Goal: Task Accomplishment & Management: Complete application form

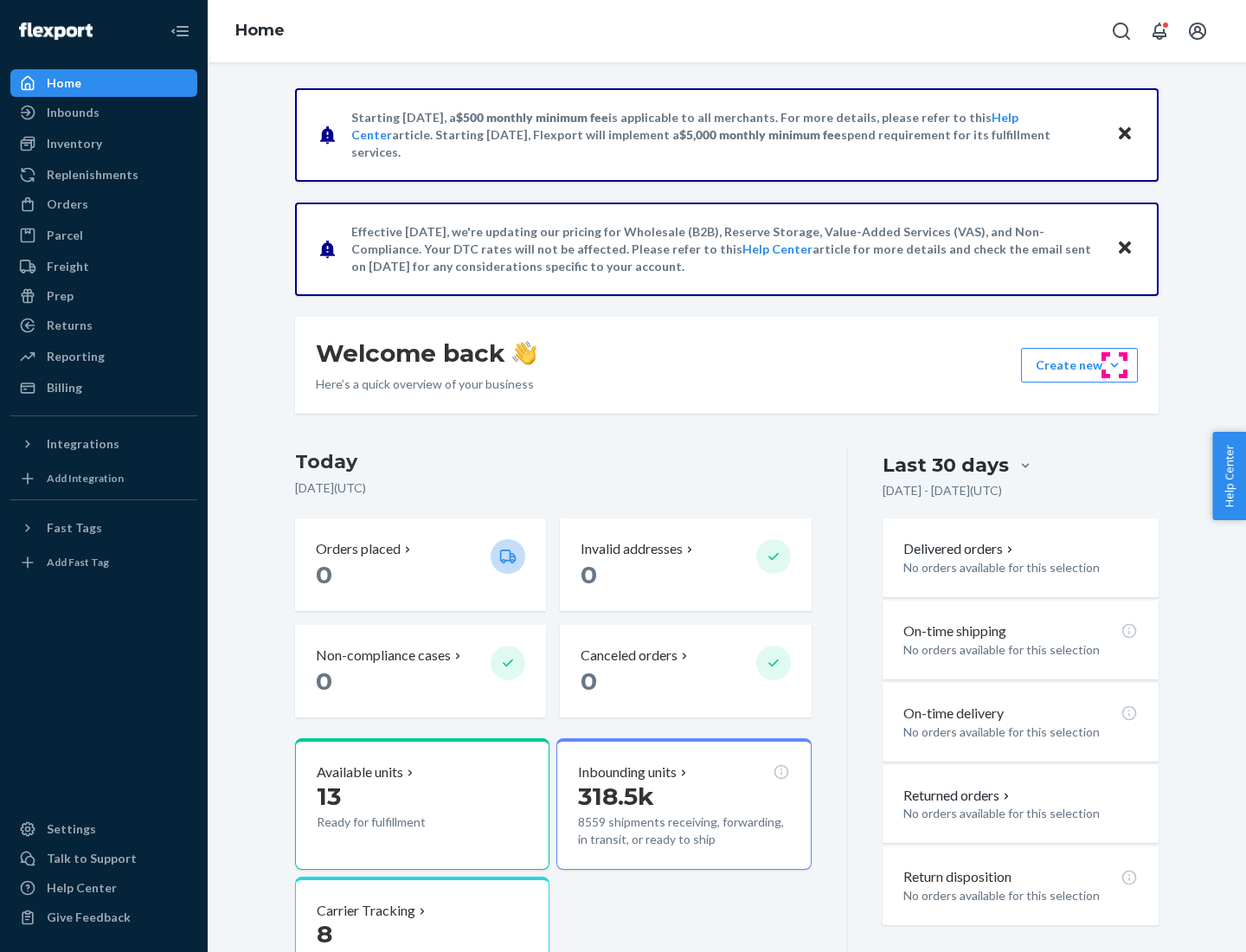
click at [1114, 365] on button "Create new Create new inbound Create new order Create new product" at bounding box center [1079, 365] width 116 height 34
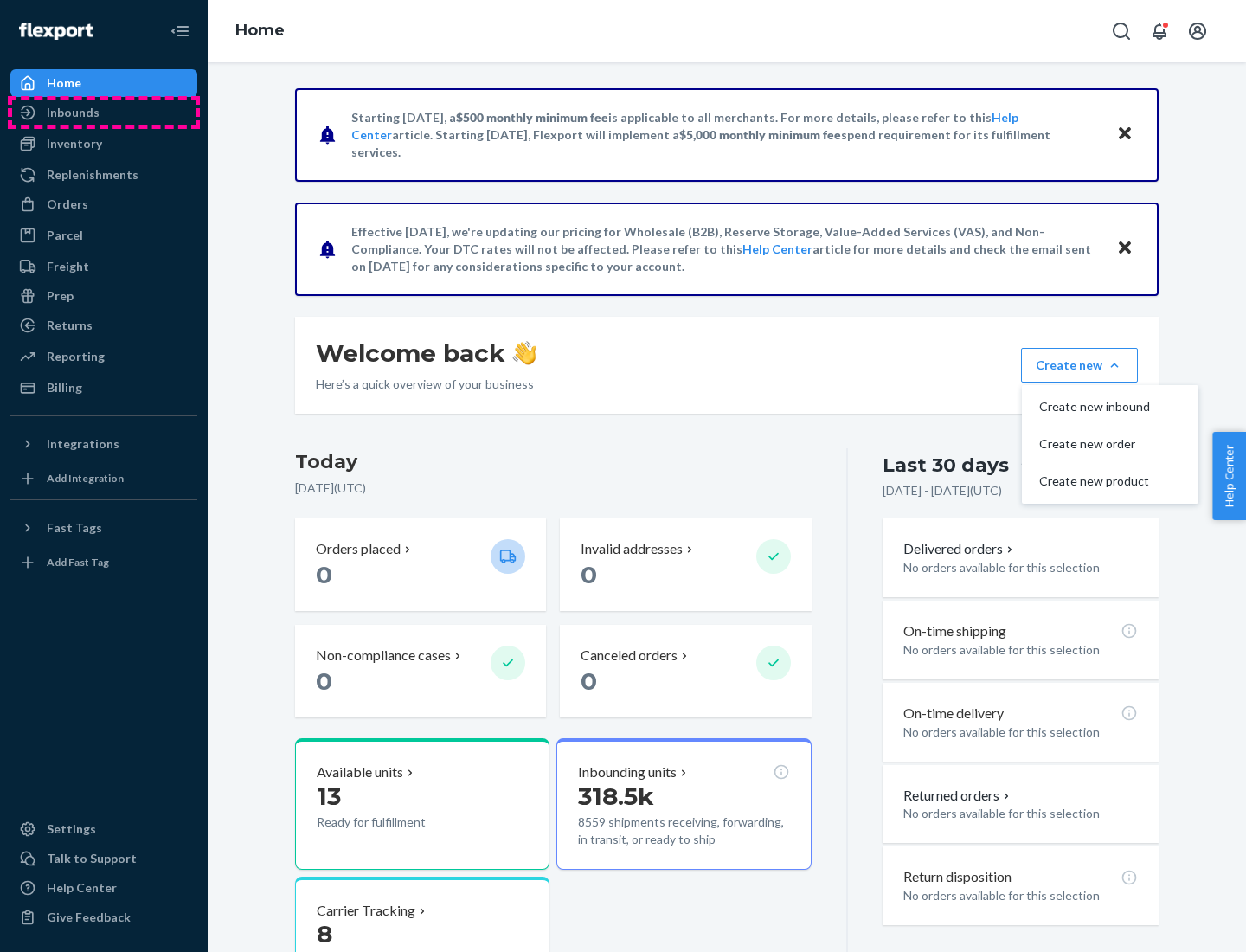
click at [104, 113] on div "Inbounds" at bounding box center [103, 112] width 183 height 24
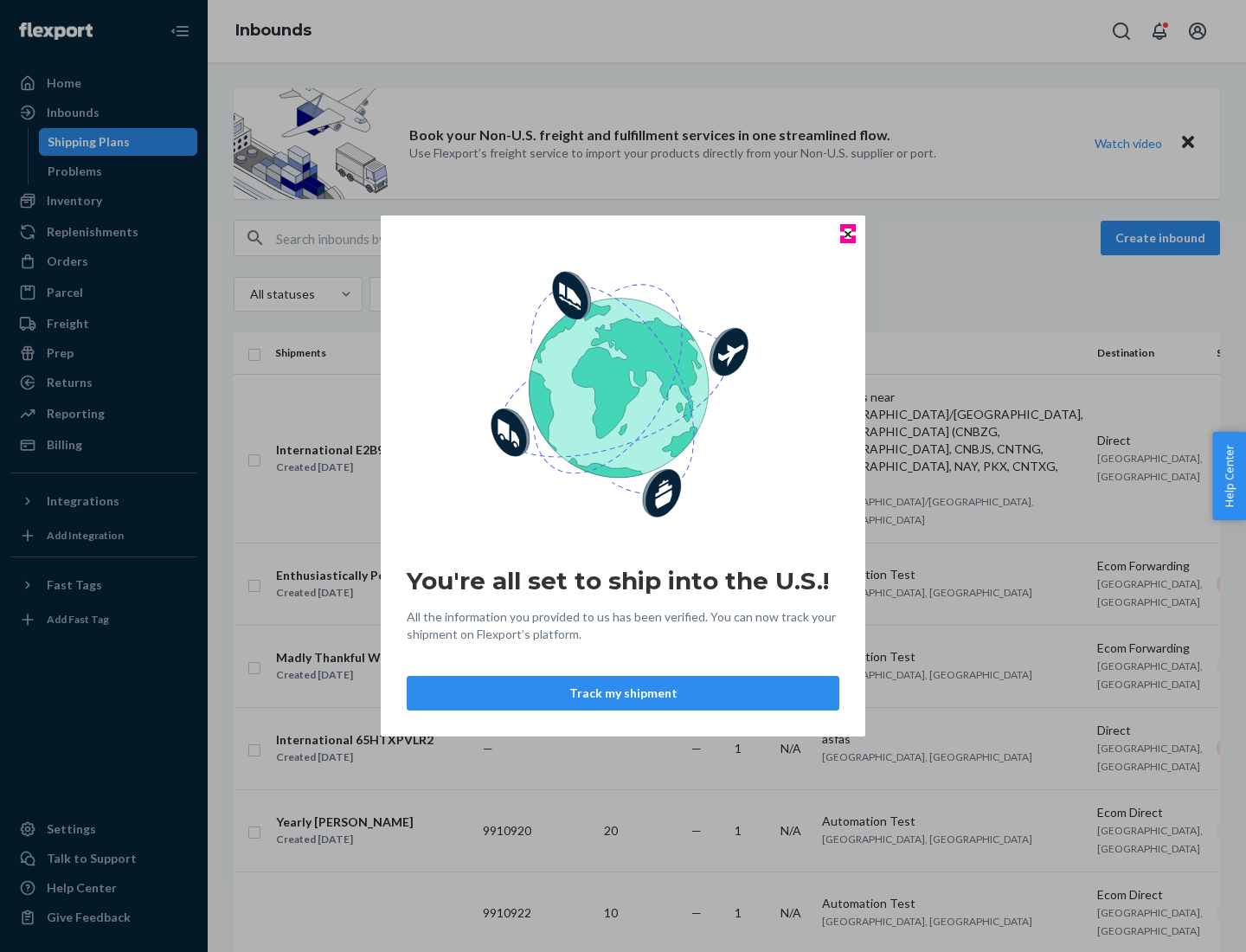
click at [847, 234] on icon "Close" at bounding box center [848, 234] width 7 height 7
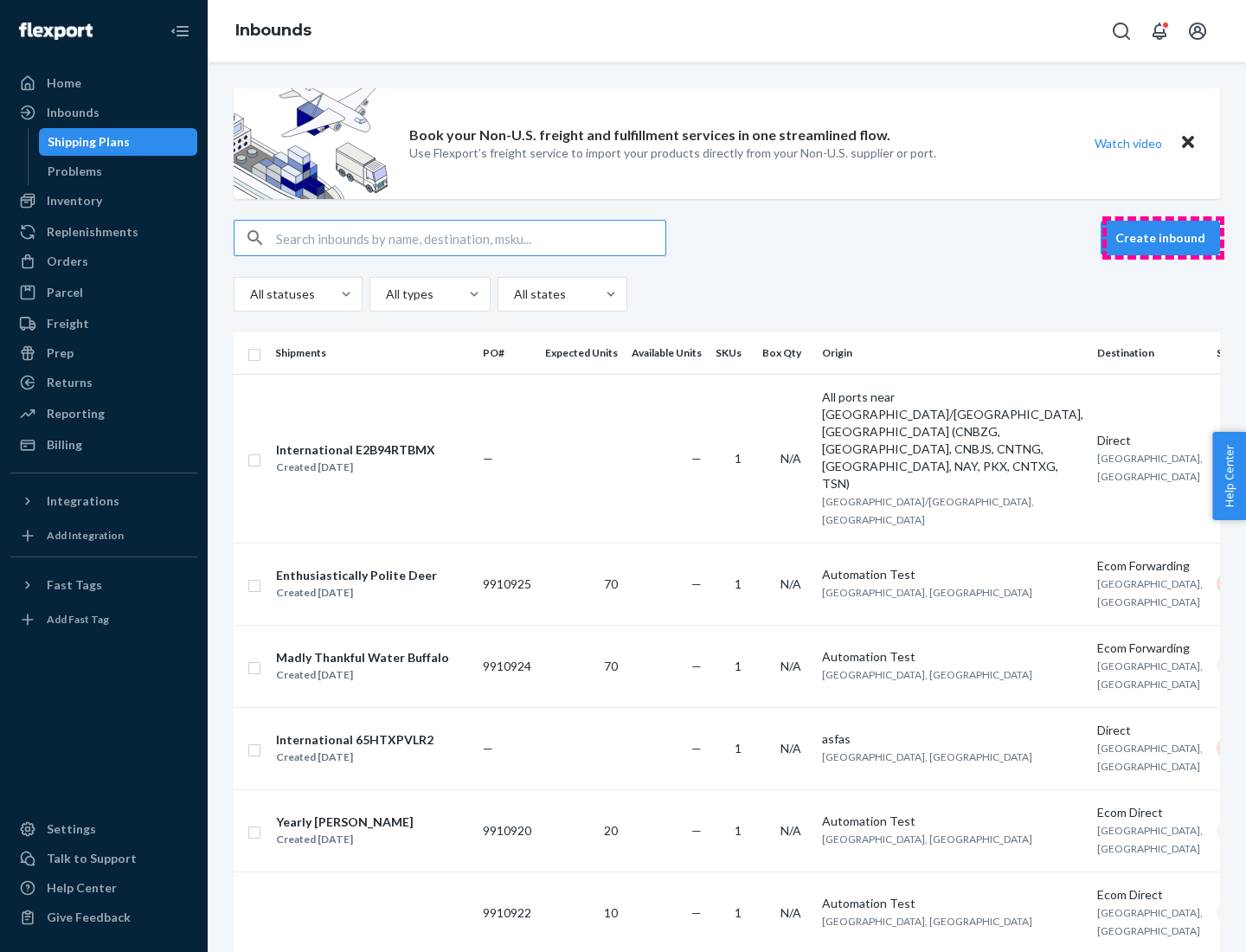
click at [1163, 238] on button "Create inbound" at bounding box center [1160, 238] width 119 height 34
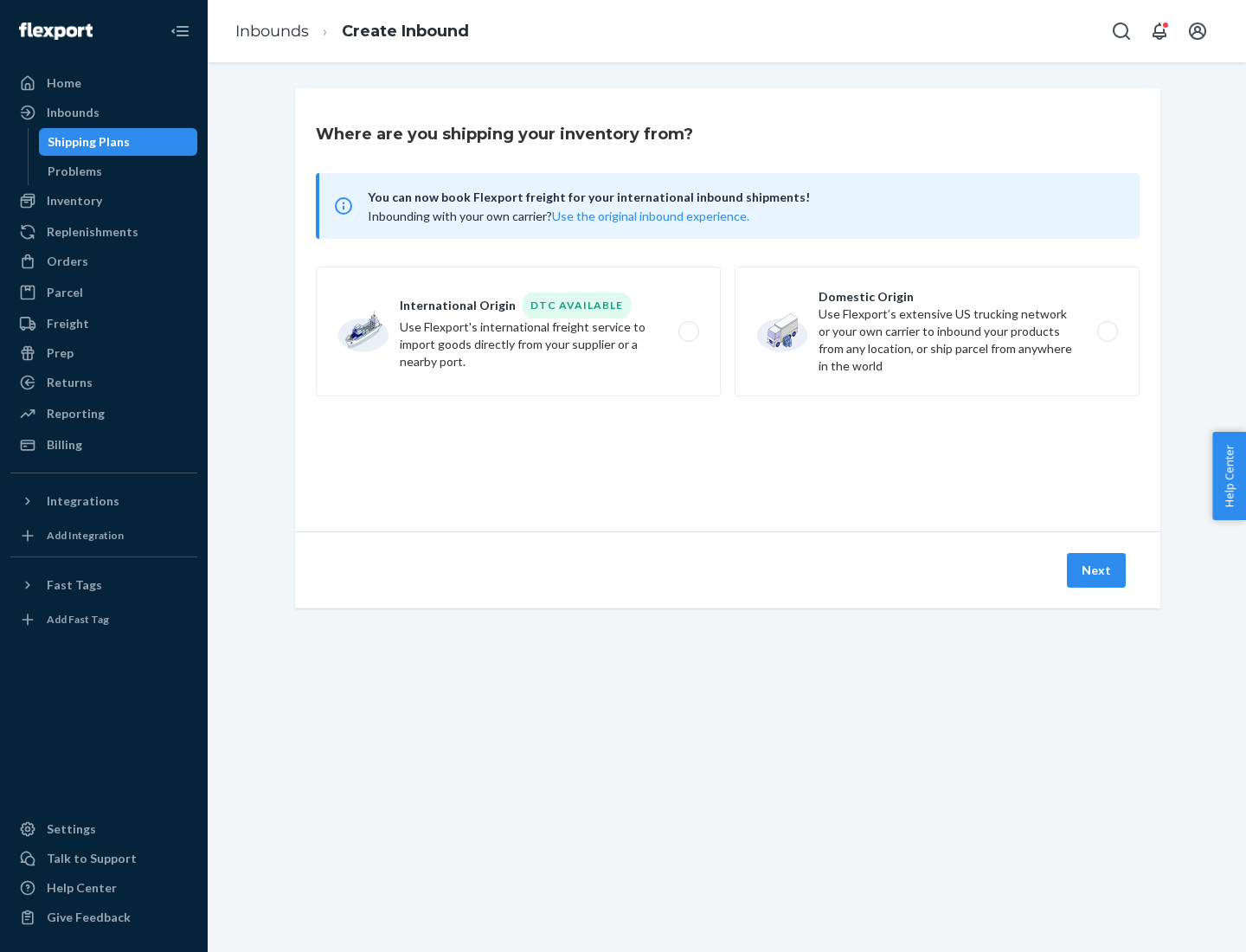
click at [937, 331] on label "Domestic Origin Use Flexport’s extensive US trucking network or your own carrie…" at bounding box center [937, 331] width 405 height 130
click at [1107, 331] on input "Domestic Origin Use Flexport’s extensive US trucking network or your own carrie…" at bounding box center [1112, 332] width 11 height 11
radio input "true"
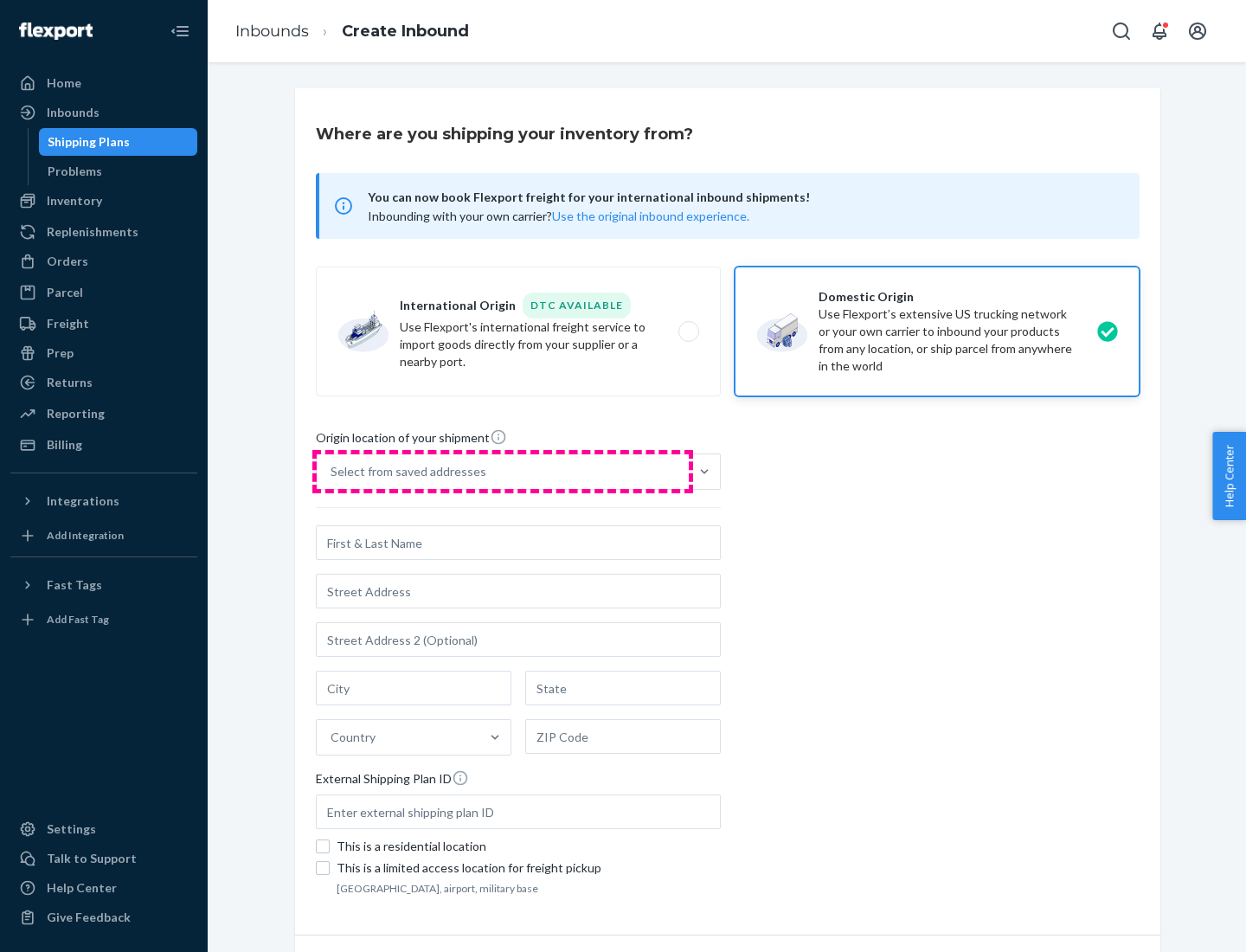
click at [503, 472] on div "Select from saved addresses" at bounding box center [503, 471] width 372 height 34
click at [332, 472] on input "Select from saved addresses" at bounding box center [331, 471] width 2 height 17
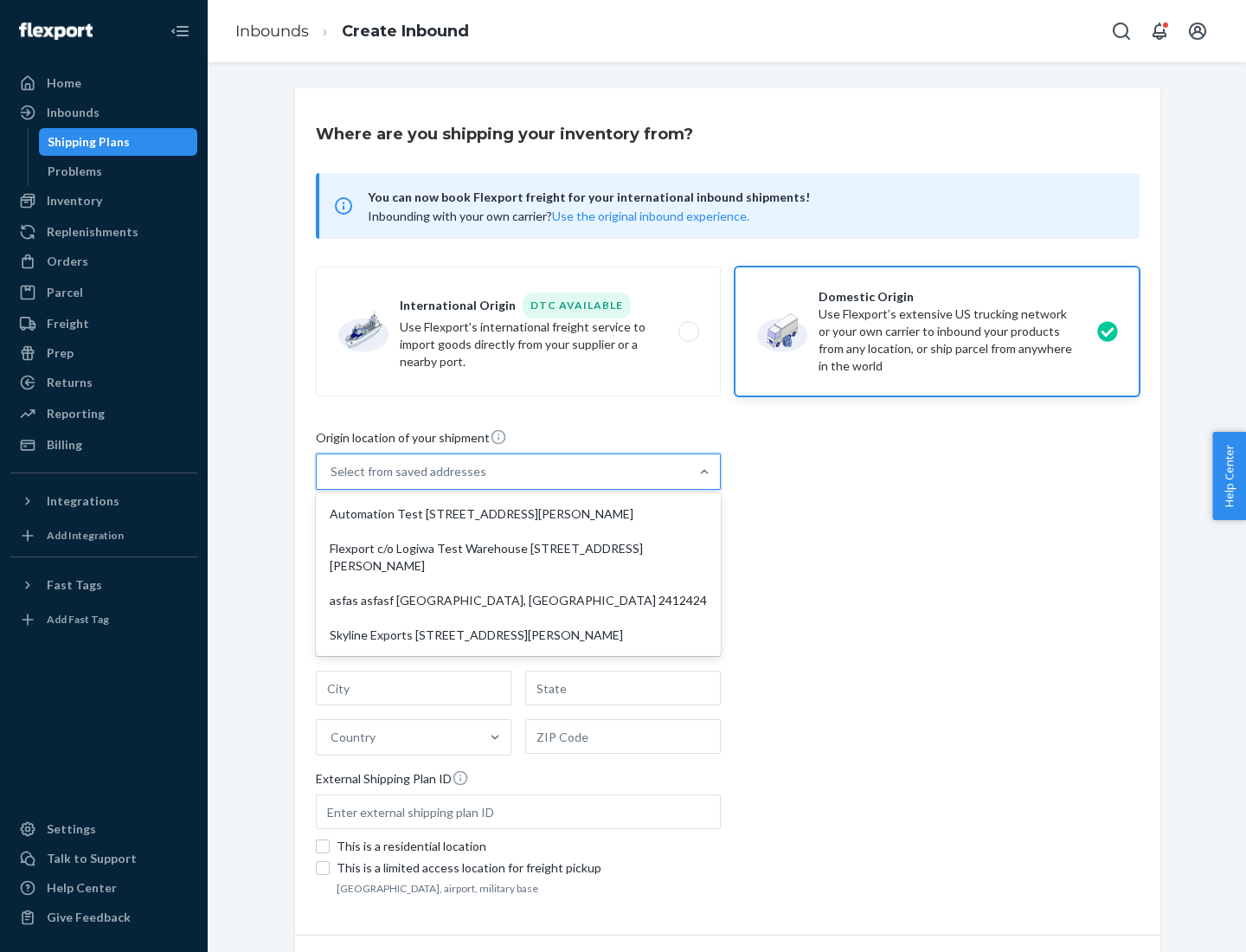
scroll to position [7, 0]
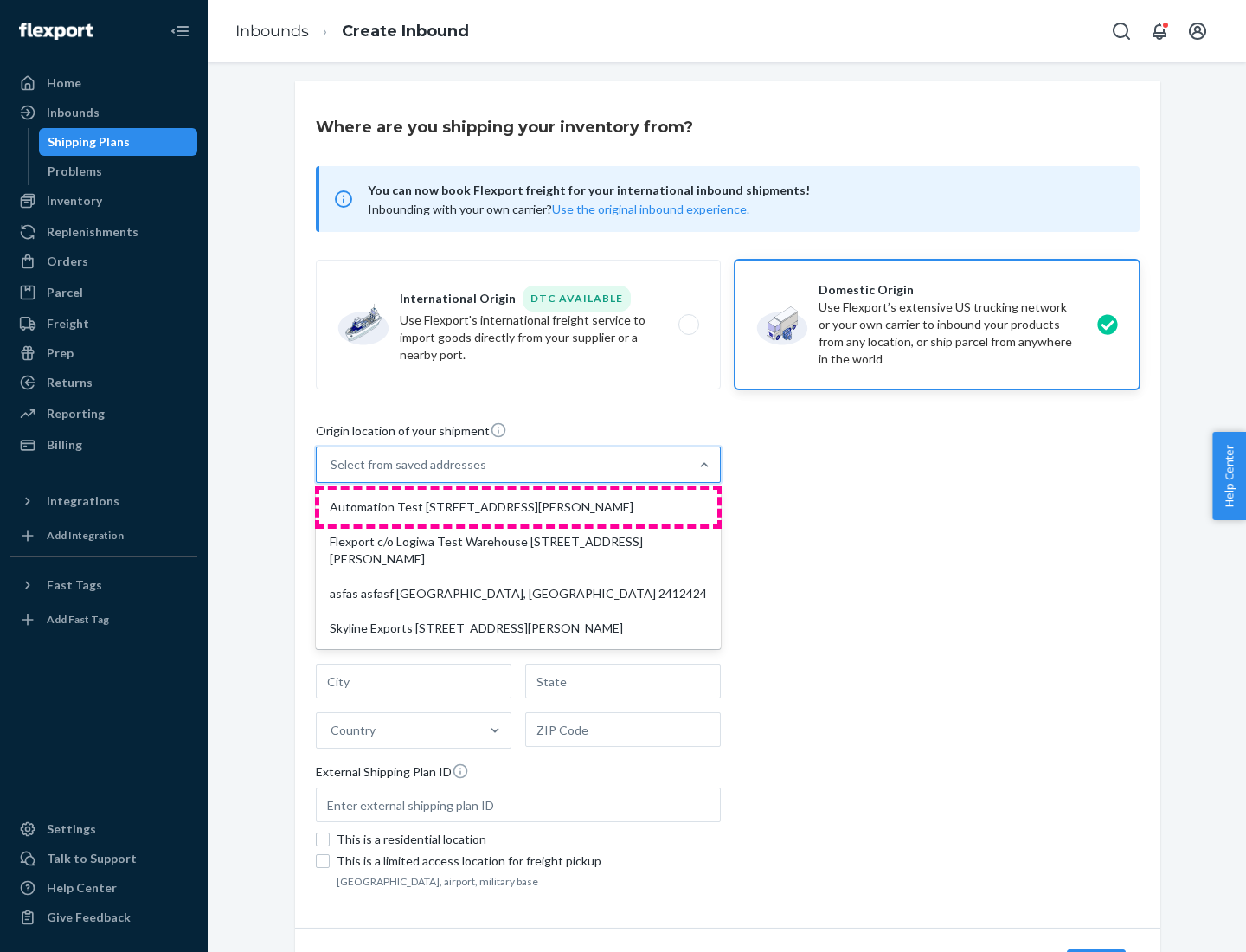
click at [518, 507] on div "Automation Test [STREET_ADDRESS][PERSON_NAME]" at bounding box center [518, 507] width 398 height 34
click at [332, 474] on input "option Automation Test [STREET_ADDRESS][PERSON_NAME] focused, 1 of 4. 4 results…" at bounding box center [331, 464] width 2 height 17
type input "Automation Test"
type input "9th Floor"
type input "[GEOGRAPHIC_DATA]"
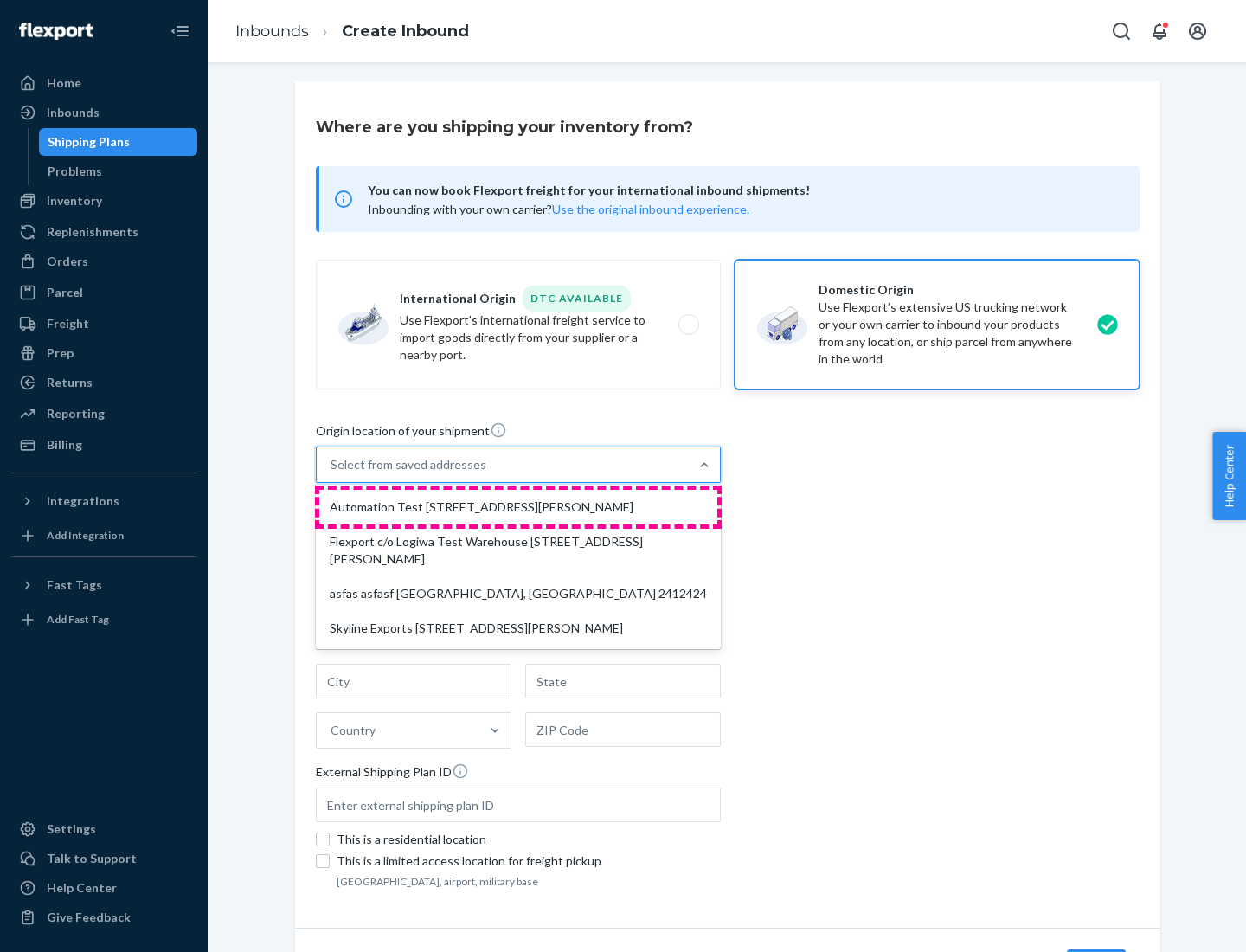
type input "CA"
type input "94104"
type input "[STREET_ADDRESS][PERSON_NAME]"
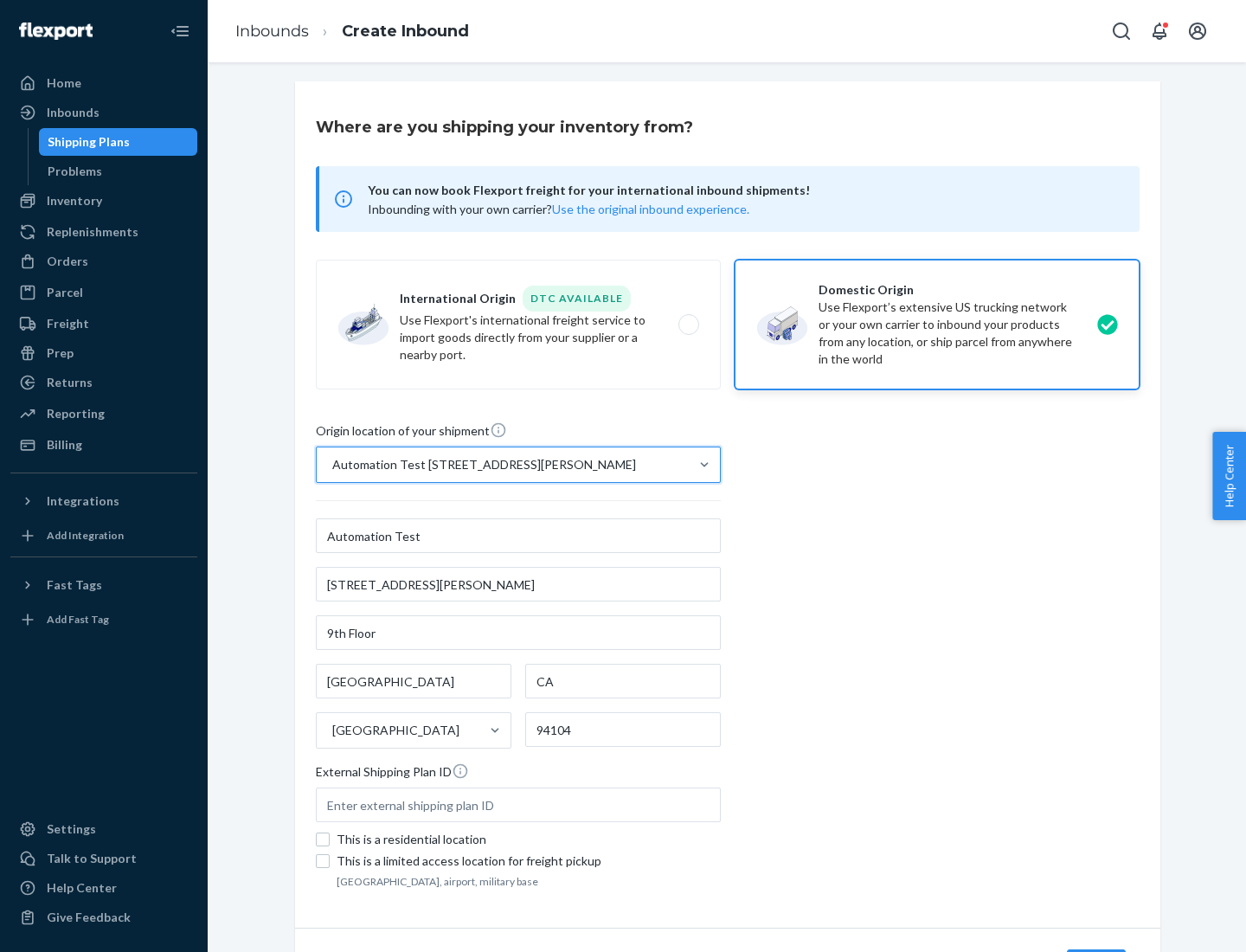
scroll to position [101, 0]
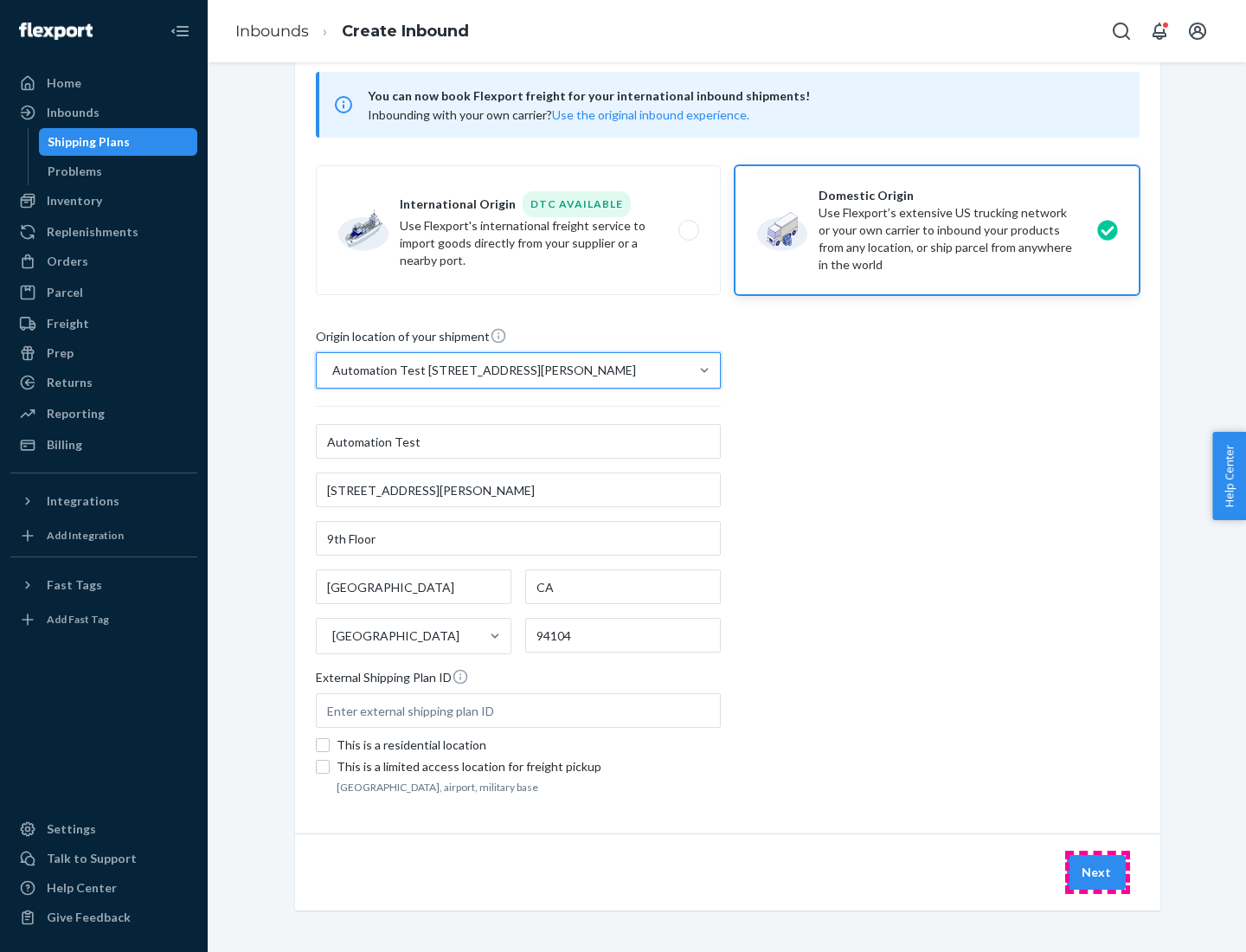
click at [1097, 873] on button "Next" at bounding box center [1095, 872] width 59 height 34
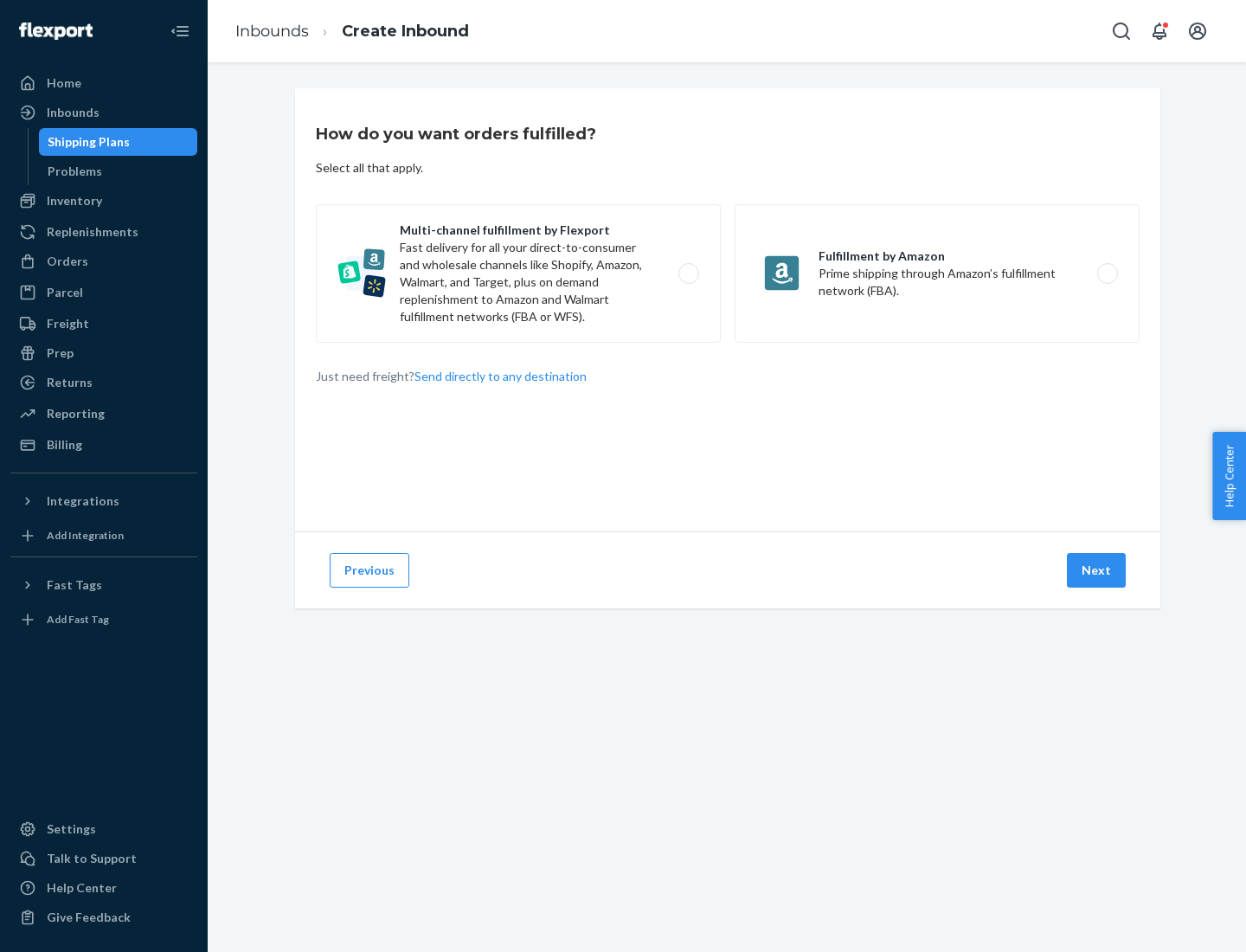
click at [518, 273] on label "Multi-channel fulfillment by Flexport Fast delivery for all your direct-to-cons…" at bounding box center [518, 273] width 405 height 138
click at [688, 273] on input "Multi-channel fulfillment by Flexport Fast delivery for all your direct-to-cons…" at bounding box center [693, 273] width 11 height 11
radio input "true"
click at [1097, 570] on button "Next" at bounding box center [1095, 570] width 59 height 34
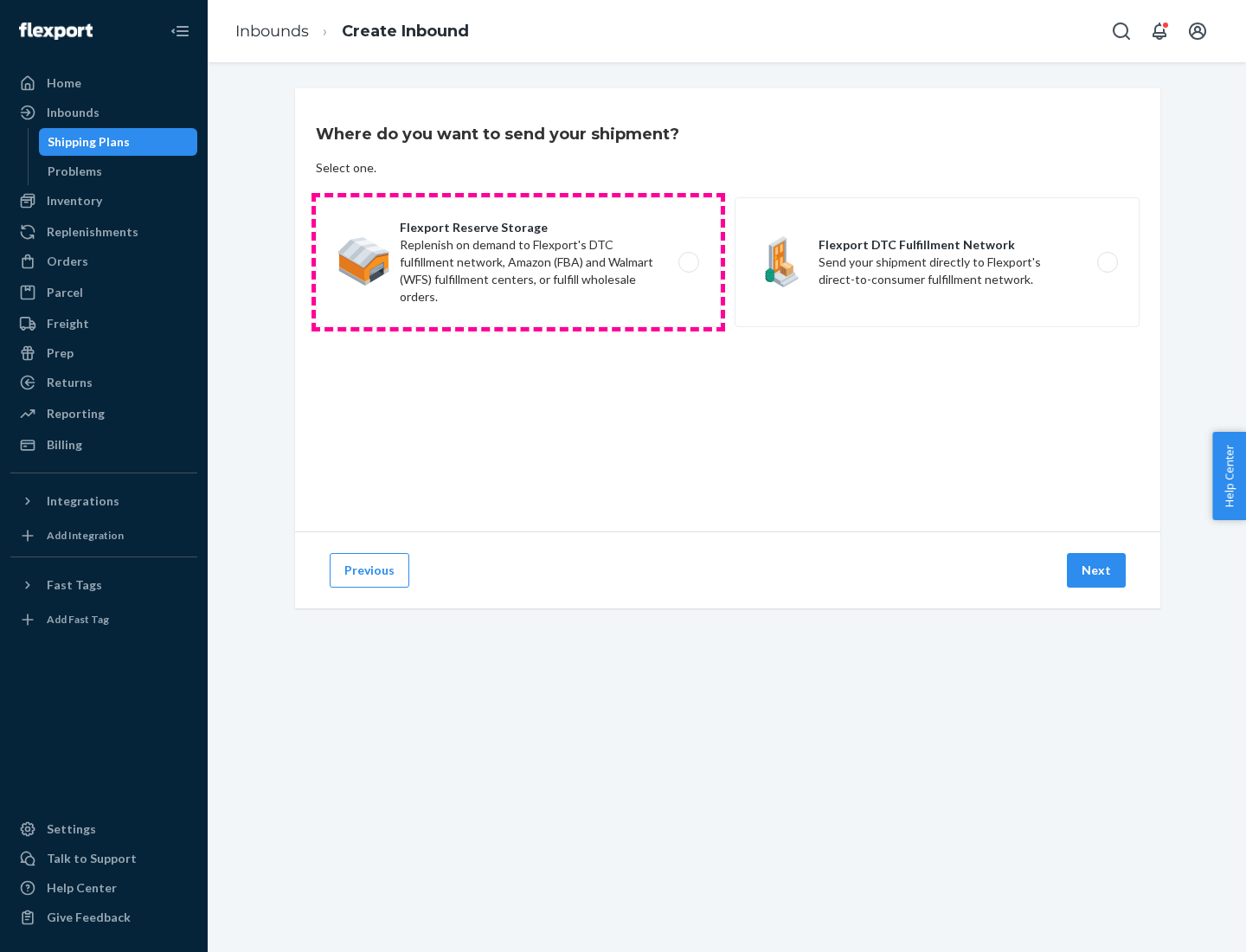
click at [518, 263] on label "Flexport Reserve Storage Replenish on demand to Flexport's DTC fulfillment netw…" at bounding box center [518, 263] width 405 height 130
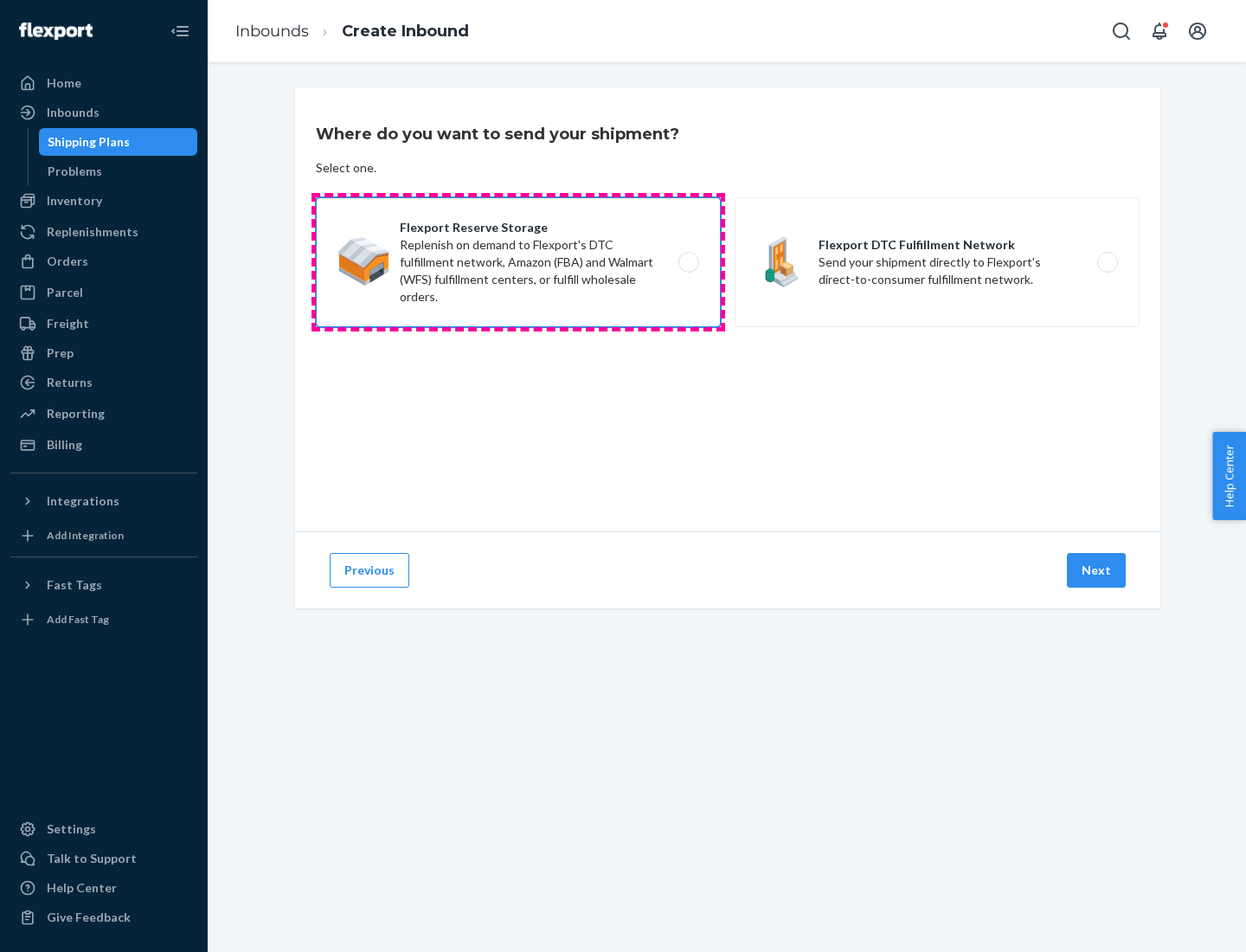
click at [688, 263] on input "Flexport Reserve Storage Replenish on demand to Flexport's DTC fulfillment netw…" at bounding box center [693, 263] width 11 height 11
radio input "true"
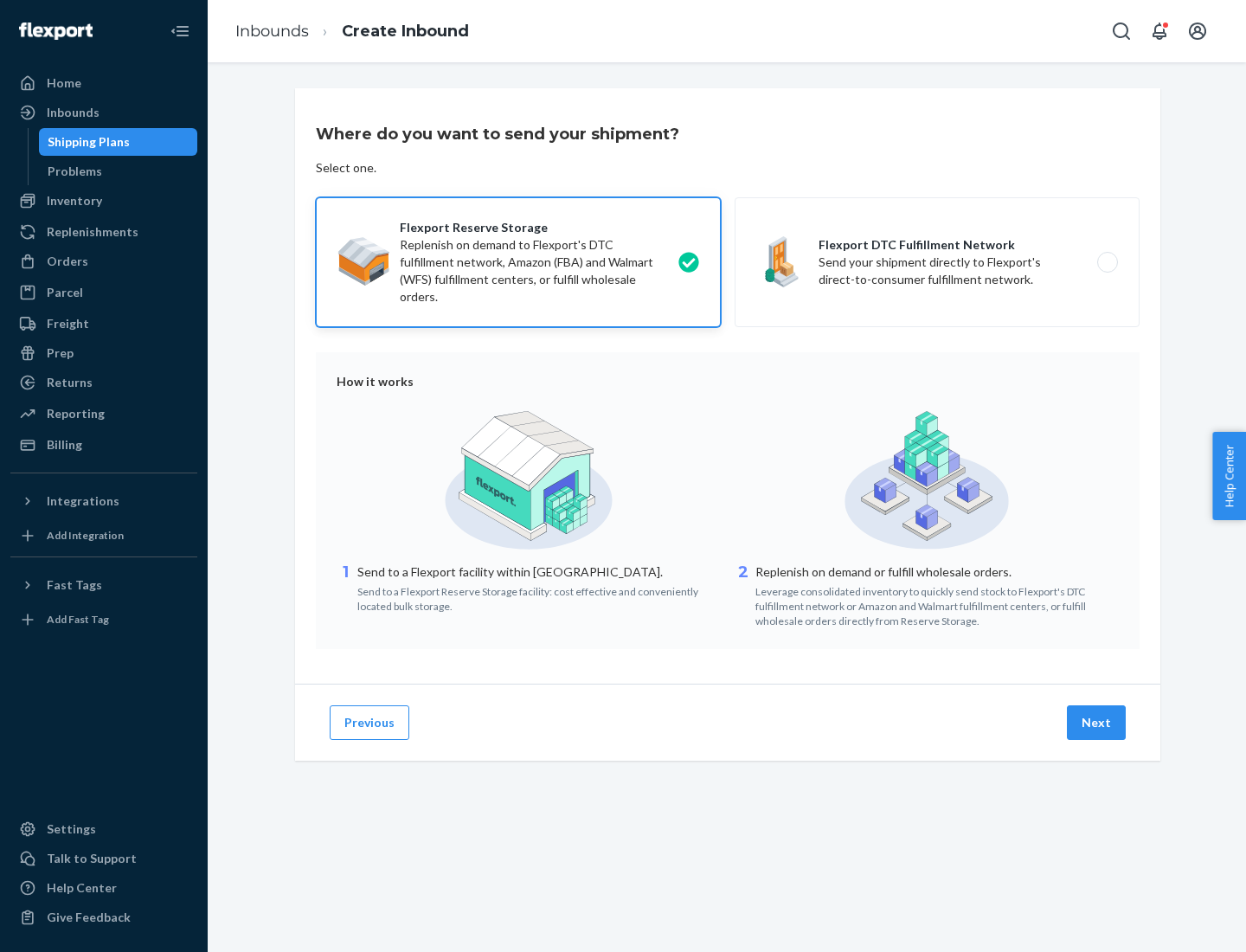
click at [1097, 723] on button "Next" at bounding box center [1095, 723] width 59 height 34
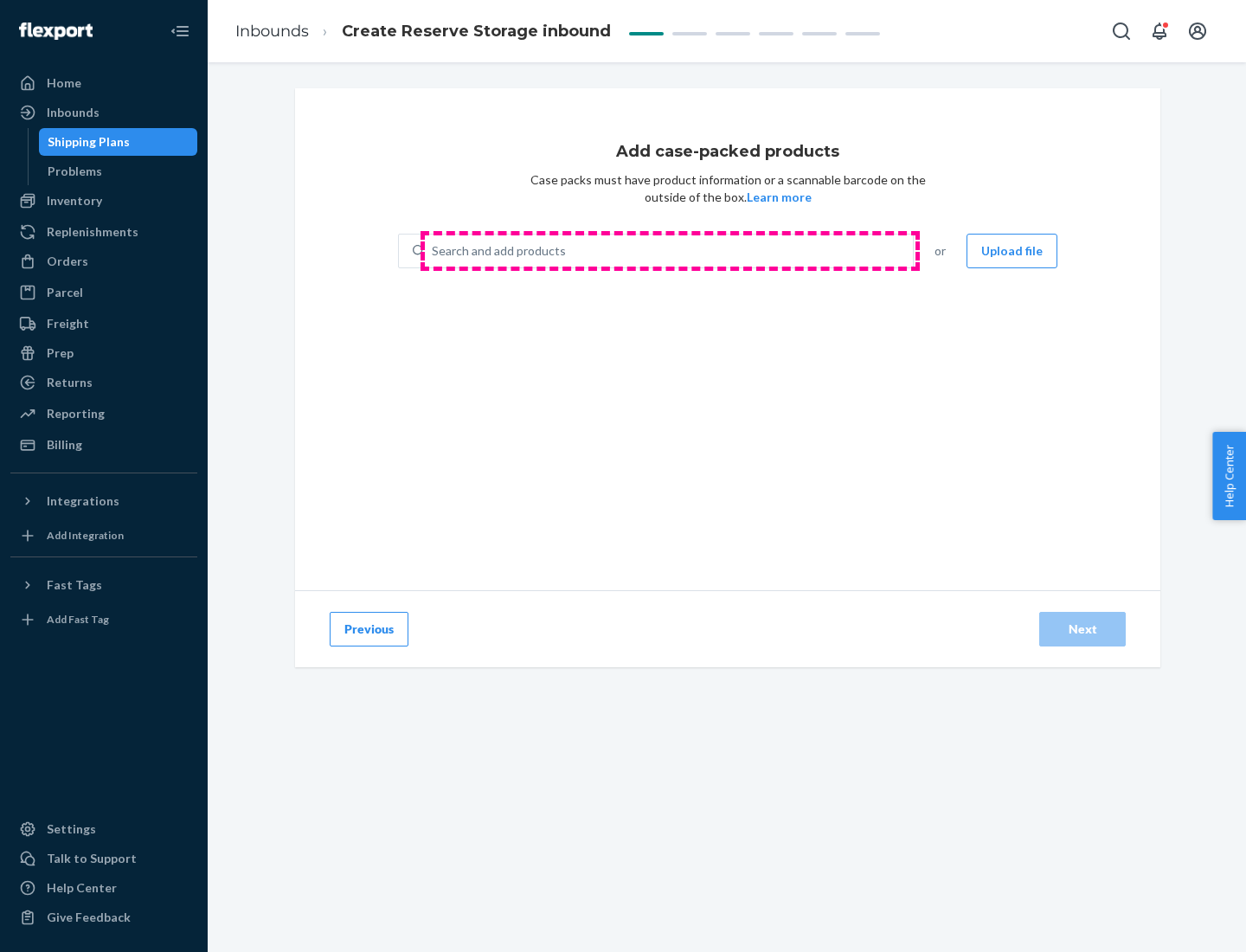
click at [669, 251] on div "Search and add products" at bounding box center [669, 251] width 488 height 32
click at [433, 251] on input "Search and add products" at bounding box center [433, 251] width 2 height 17
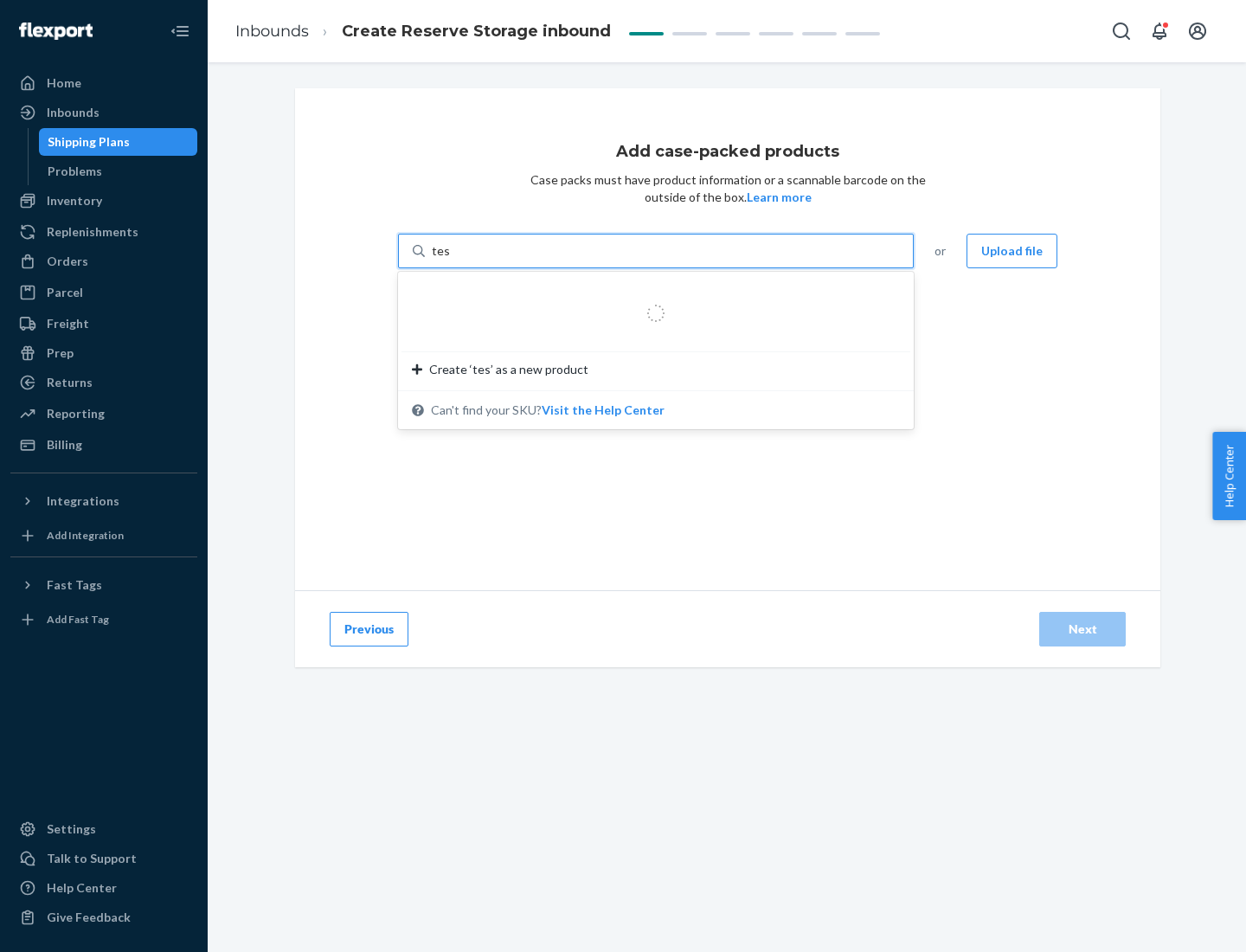
type input "test-syn"
click at [650, 292] on div "test - syn - test" at bounding box center [649, 292] width 475 height 17
click at [476, 260] on input "test-syn" at bounding box center [455, 251] width 45 height 17
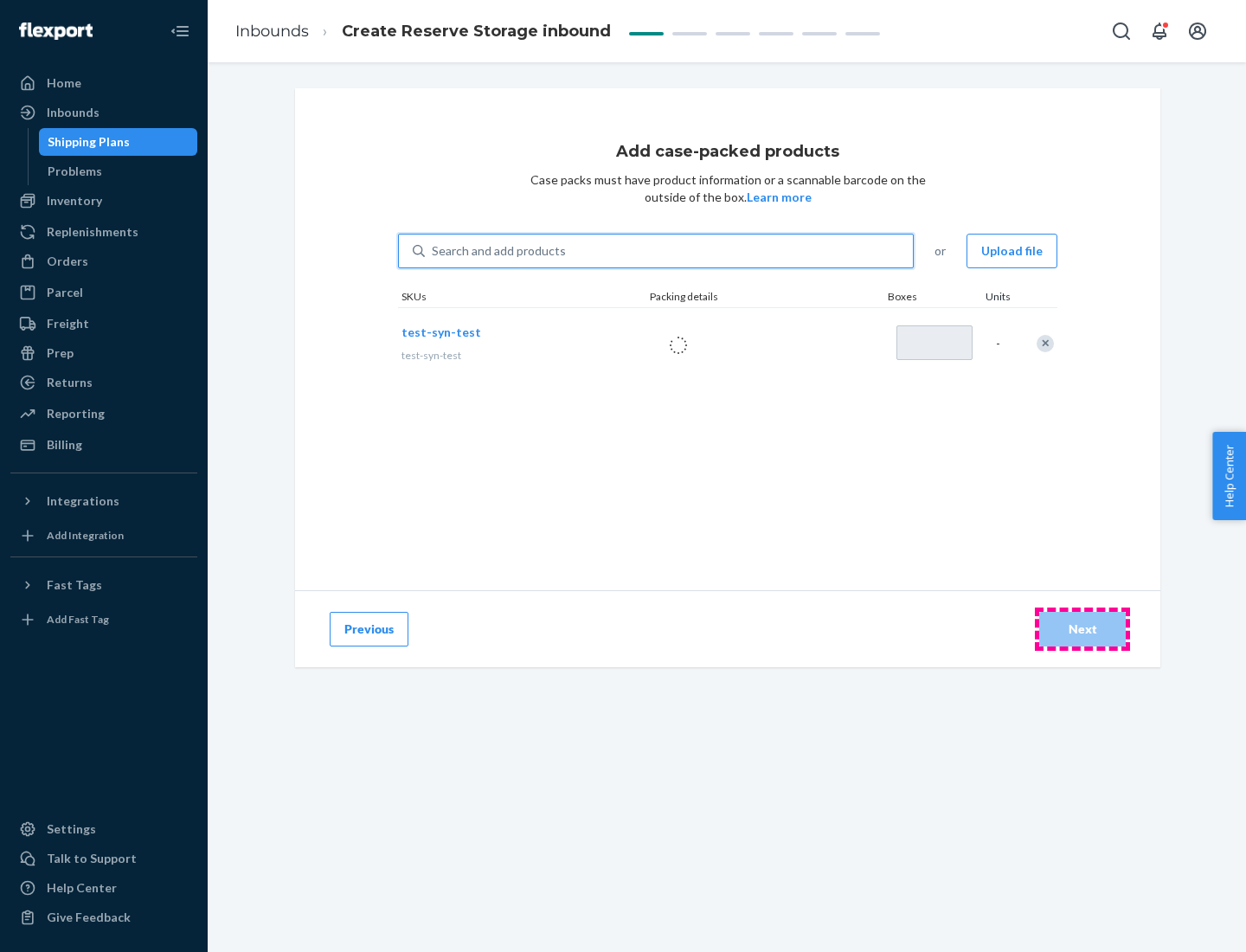
type input "1"
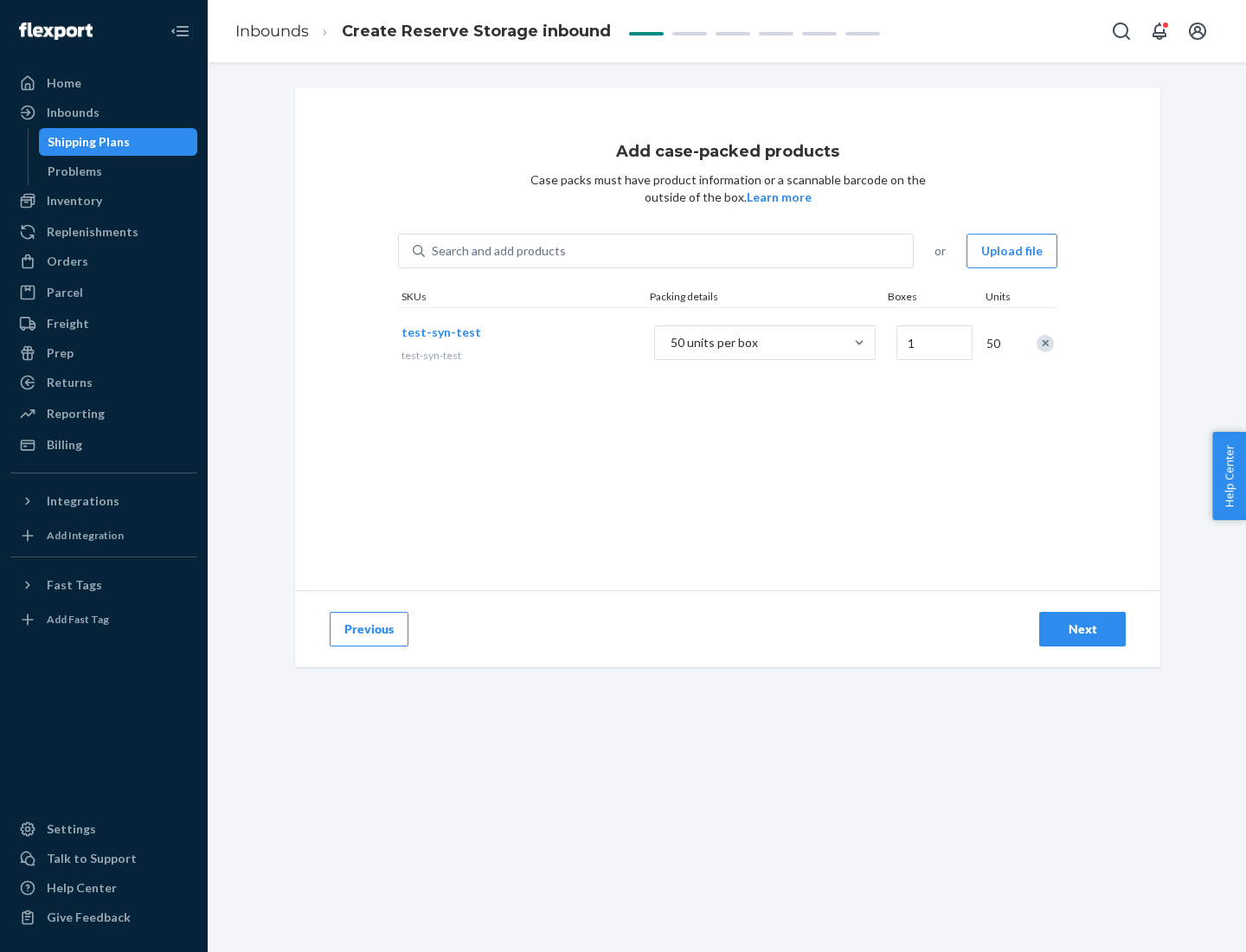
click at [1083, 629] on div "Next" at bounding box center [1082, 629] width 57 height 17
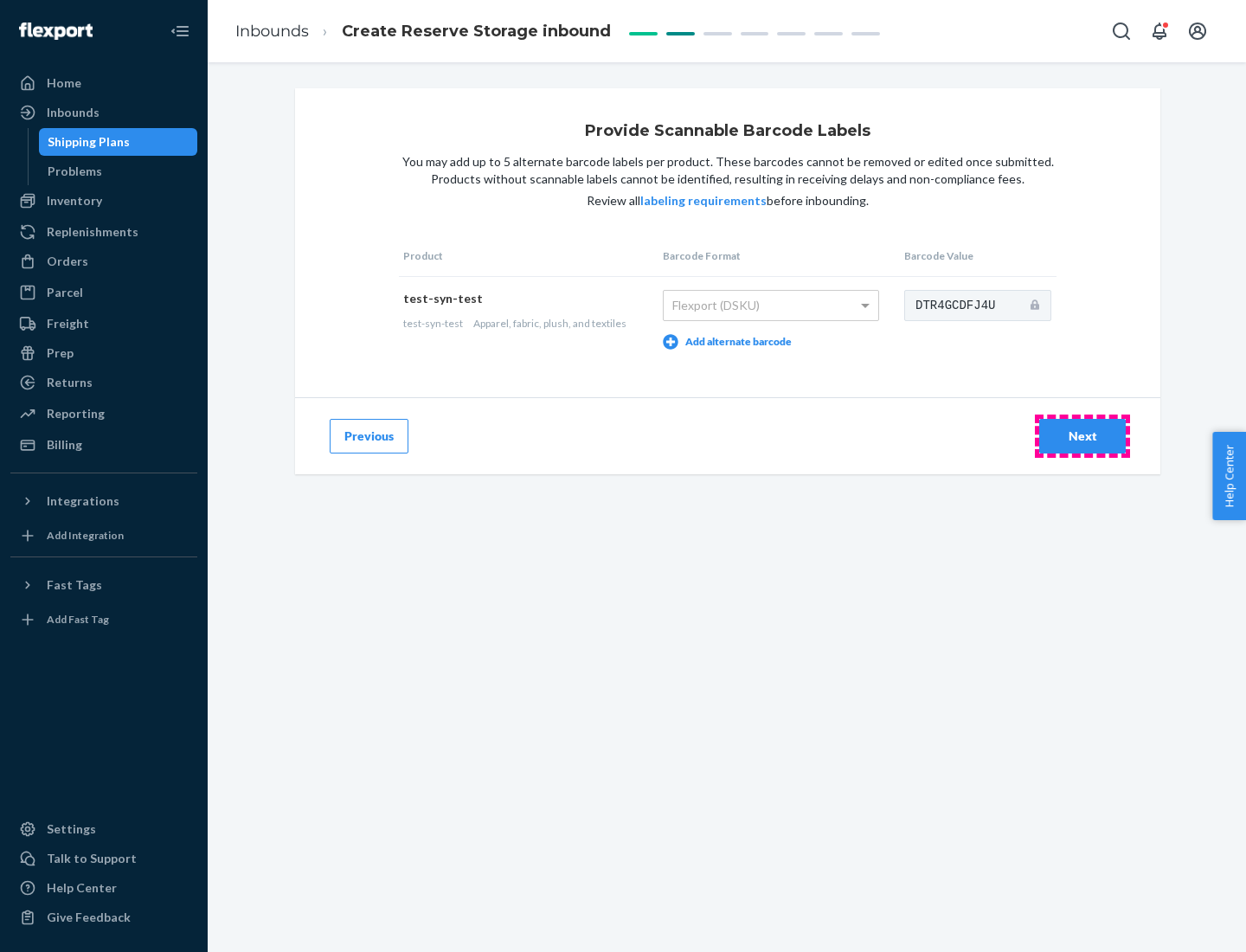
click at [1083, 435] on div "Next" at bounding box center [1082, 436] width 57 height 17
